Goal: Navigation & Orientation: Find specific page/section

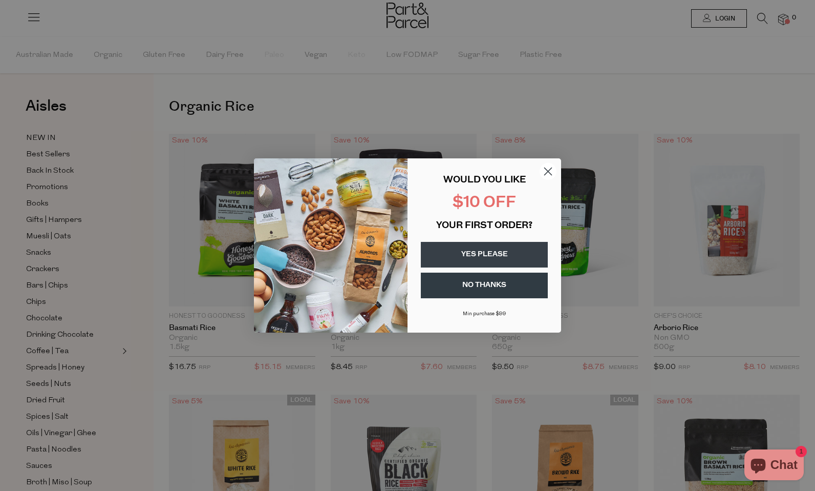
click at [548, 171] on icon "Close dialog" at bounding box center [548, 171] width 7 height 7
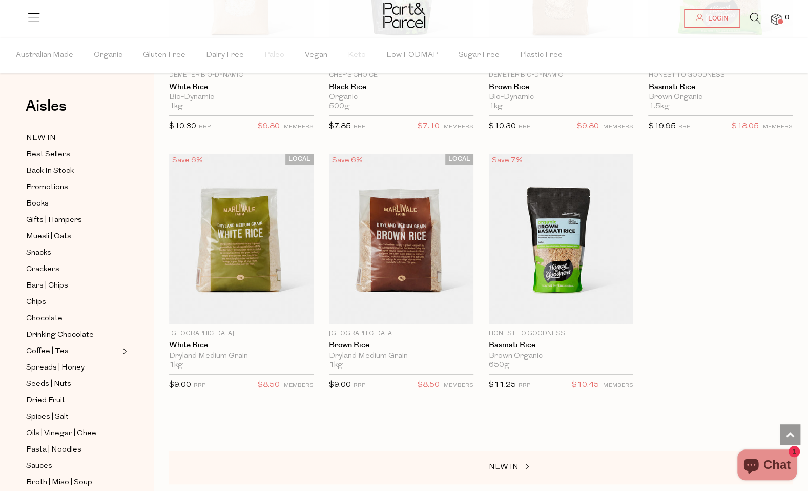
scroll to position [454, 0]
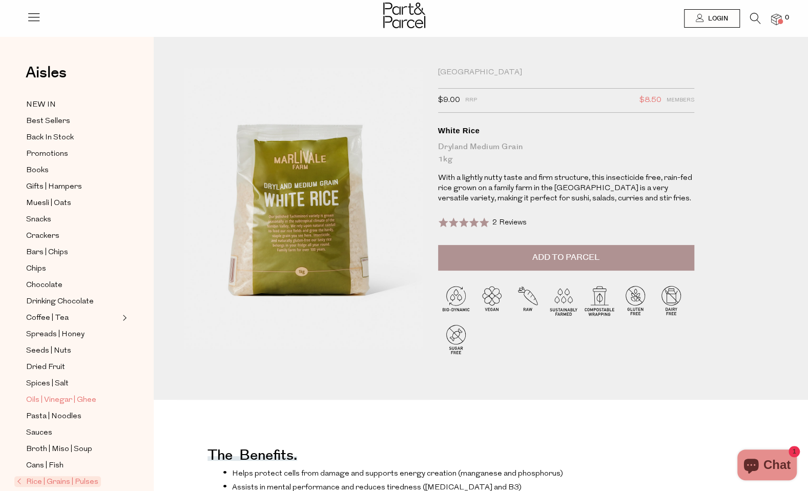
click at [68, 394] on span "Oils | Vinegar | Ghee" at bounding box center [61, 400] width 70 height 12
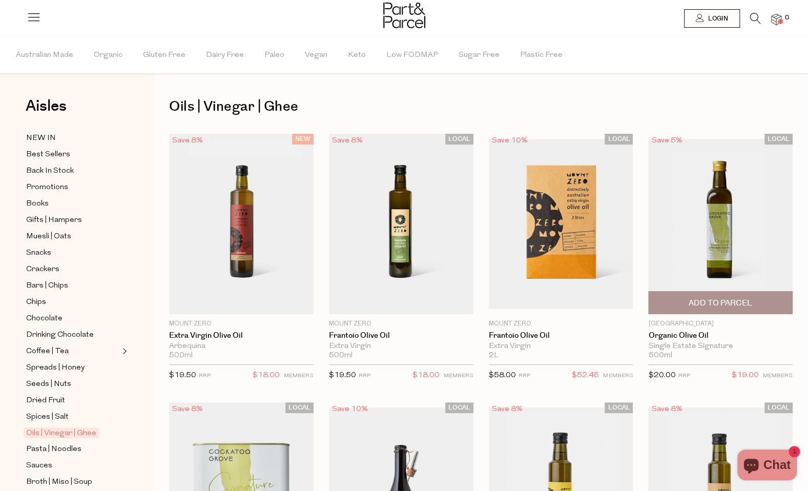
click at [725, 226] on img at bounding box center [720, 224] width 144 height 171
